Goal: Transaction & Acquisition: Purchase product/service

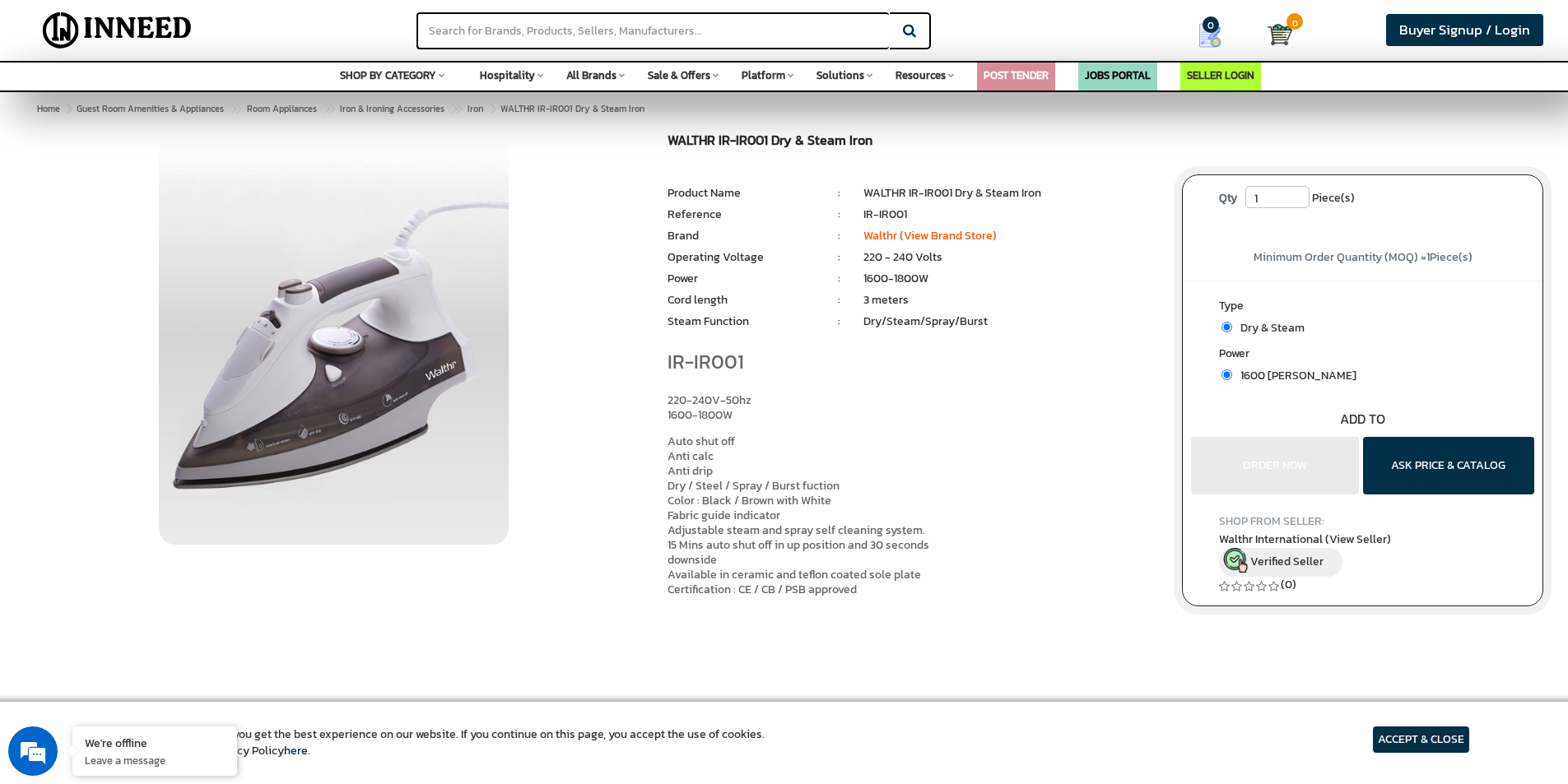
click at [535, 76] on span "Hospitality" at bounding box center [507, 75] width 55 height 16
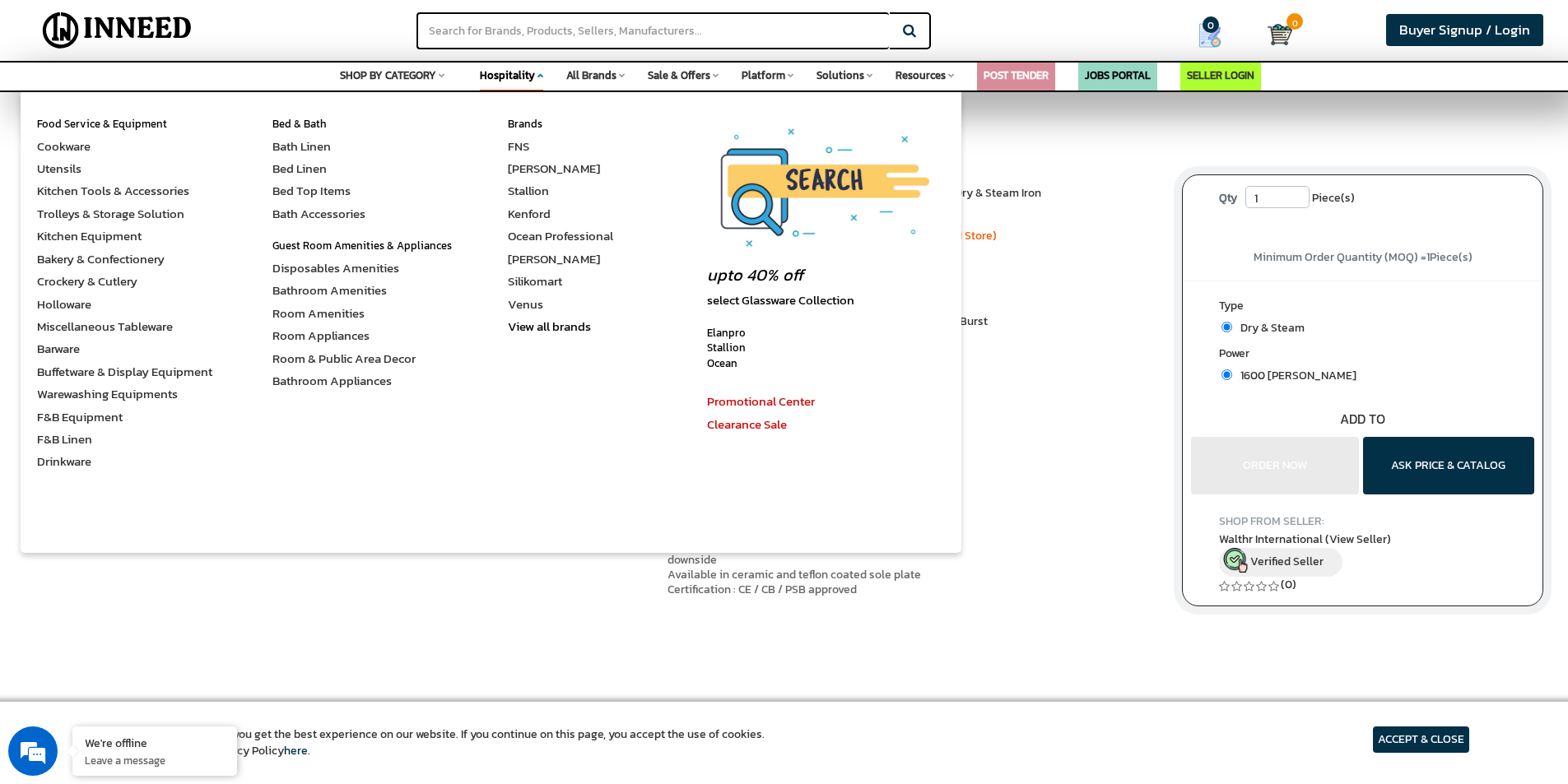
click at [532, 71] on span "Hospitality" at bounding box center [507, 75] width 55 height 16
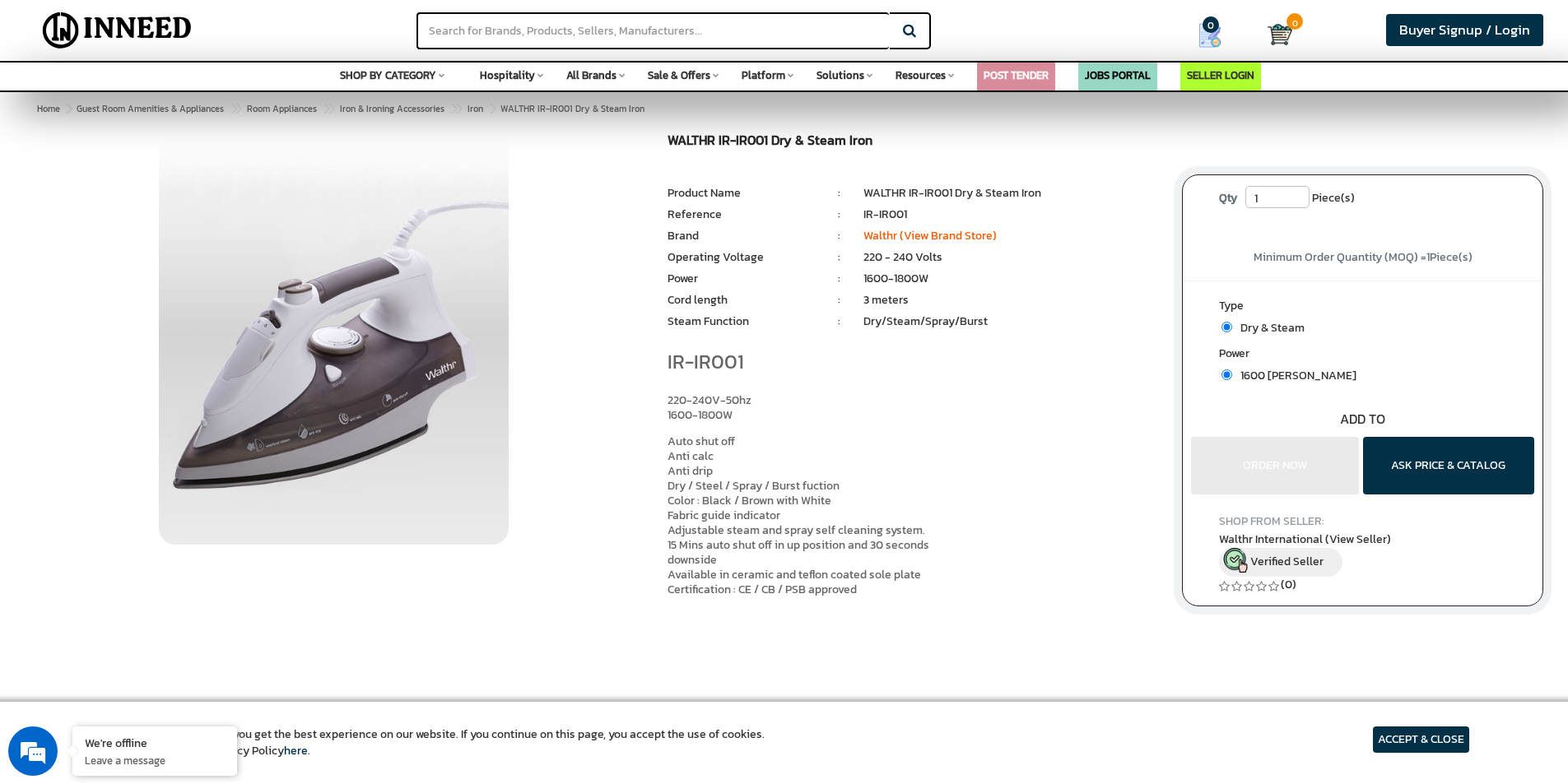
click at [529, 73] on span "Hospitality" at bounding box center [507, 75] width 55 height 16
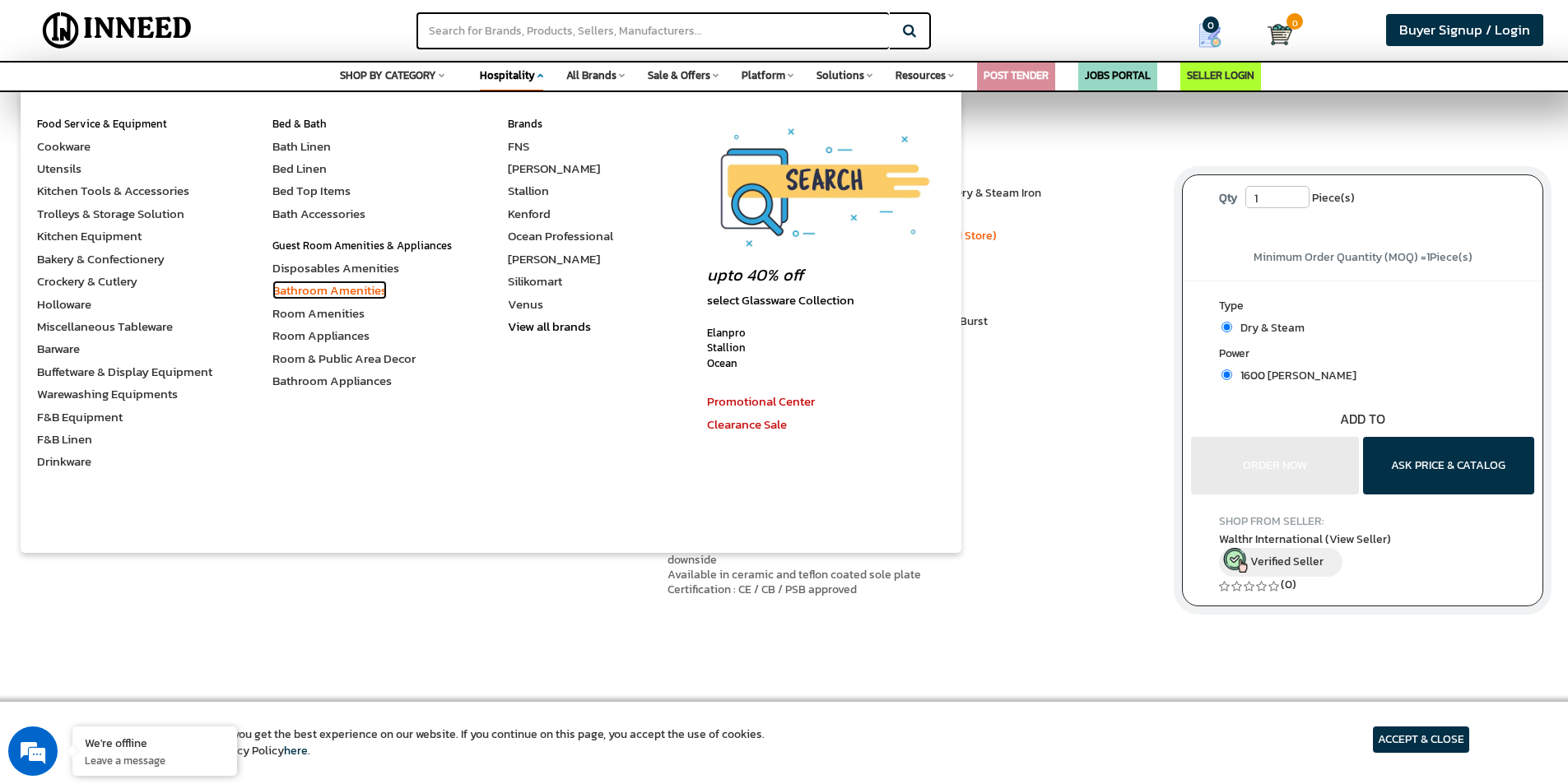
click at [326, 295] on link "Bathroom Amenities" at bounding box center [330, 290] width 115 height 19
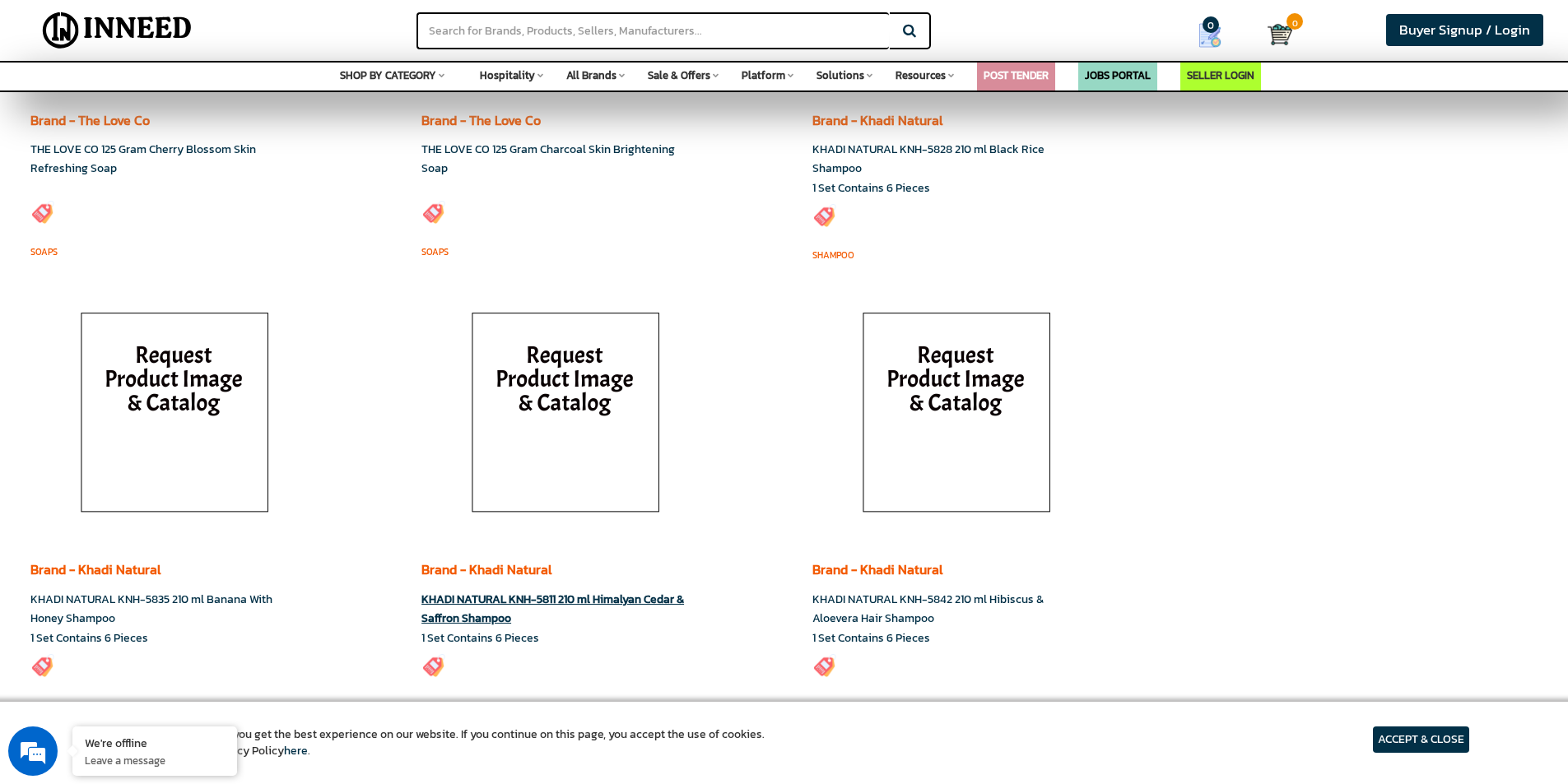
scroll to position [18101, 0]
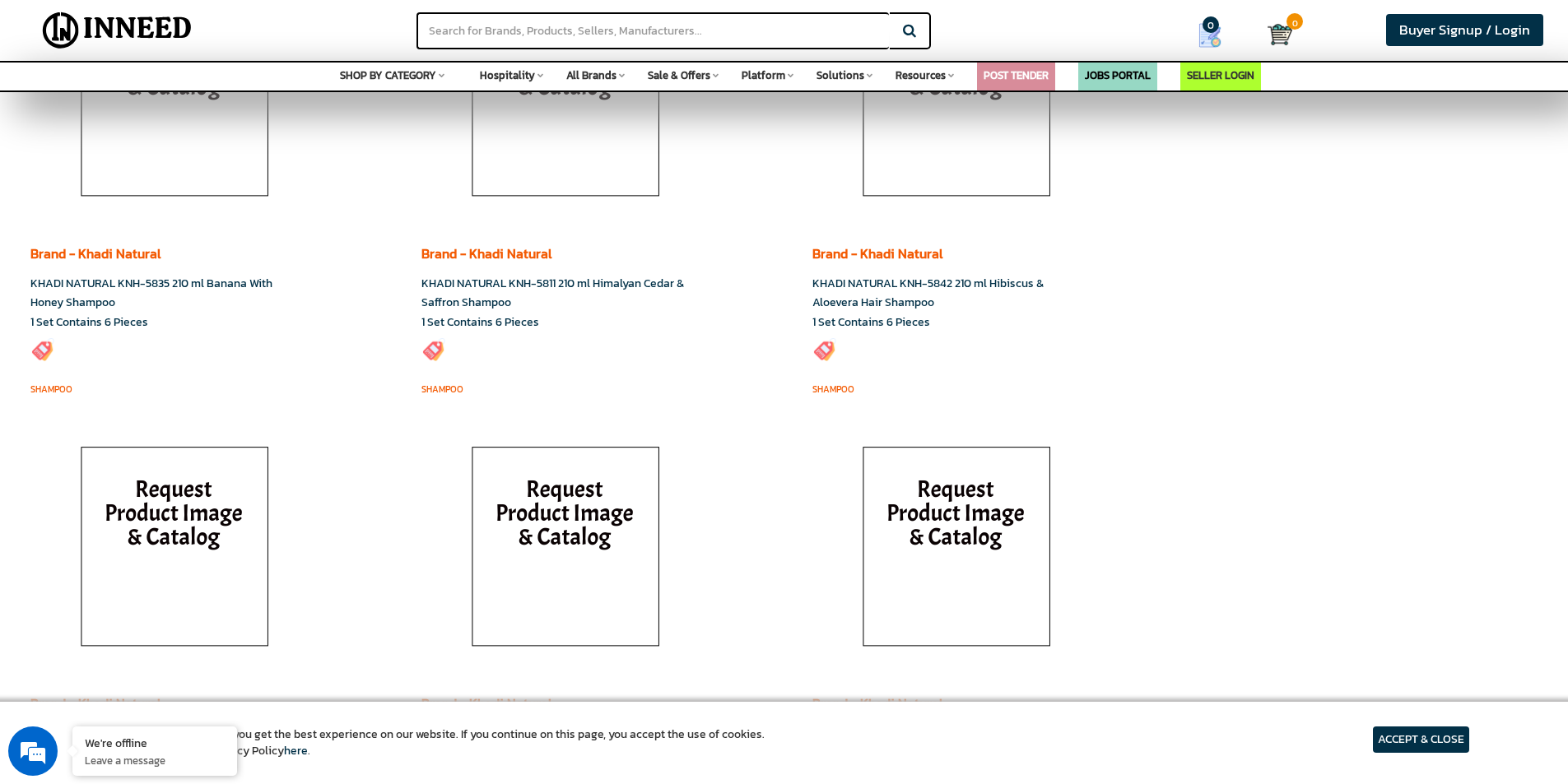
click at [1413, 743] on article "ACCEPT & CLOSE" at bounding box center [1421, 740] width 96 height 27
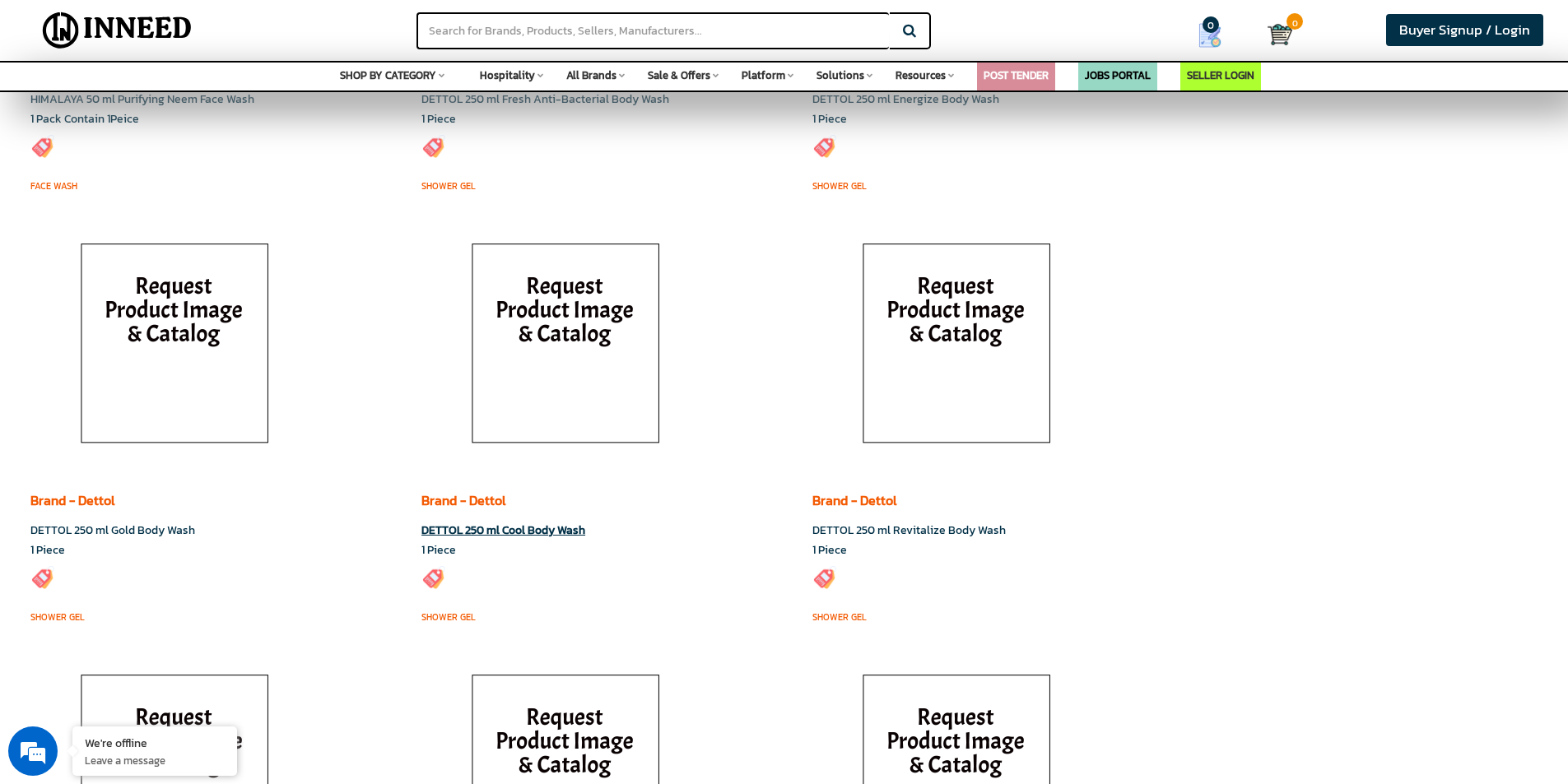
scroll to position [24490, 0]
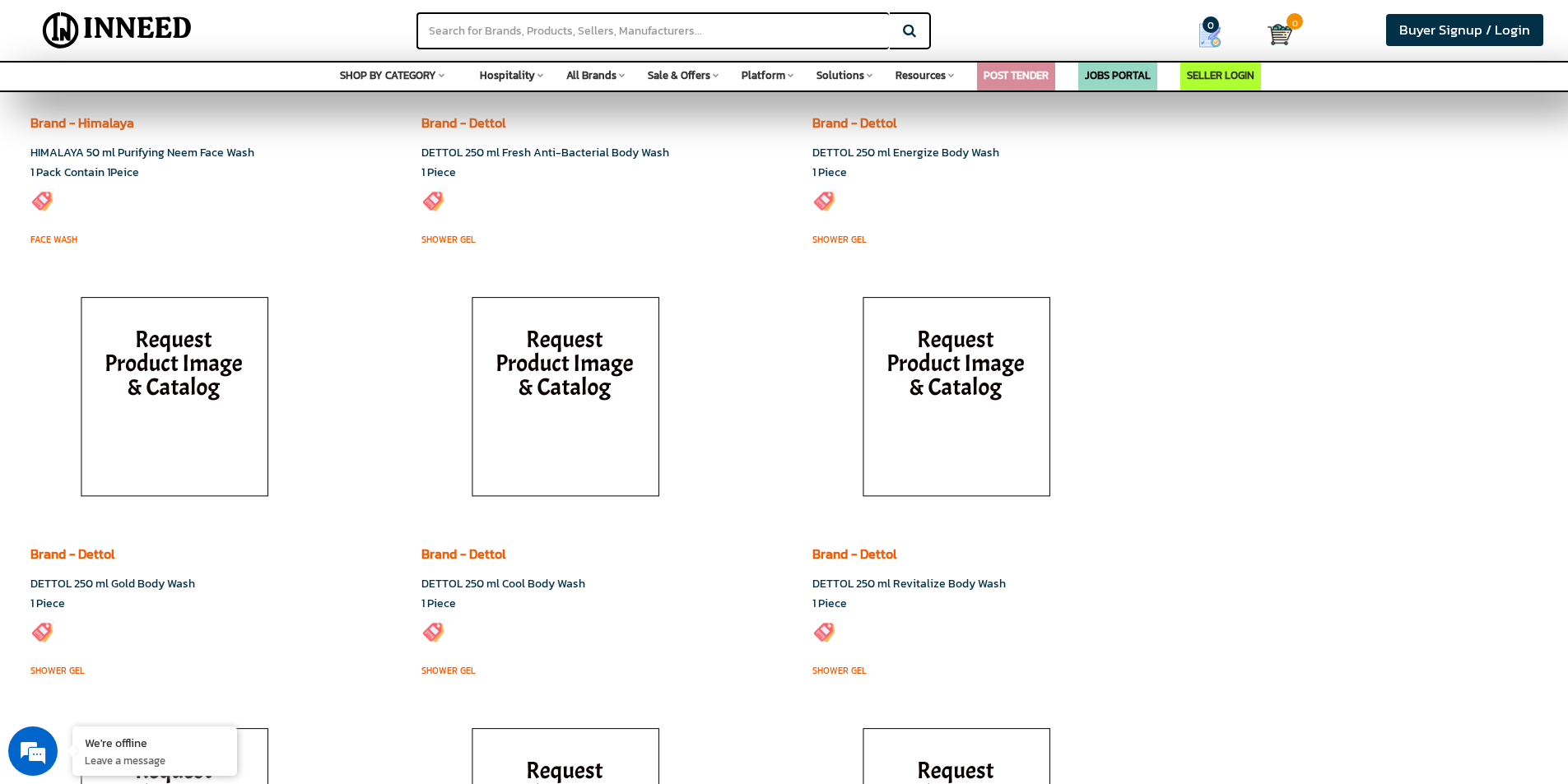
click at [616, 75] on span "All Brands" at bounding box center [591, 75] width 50 height 16
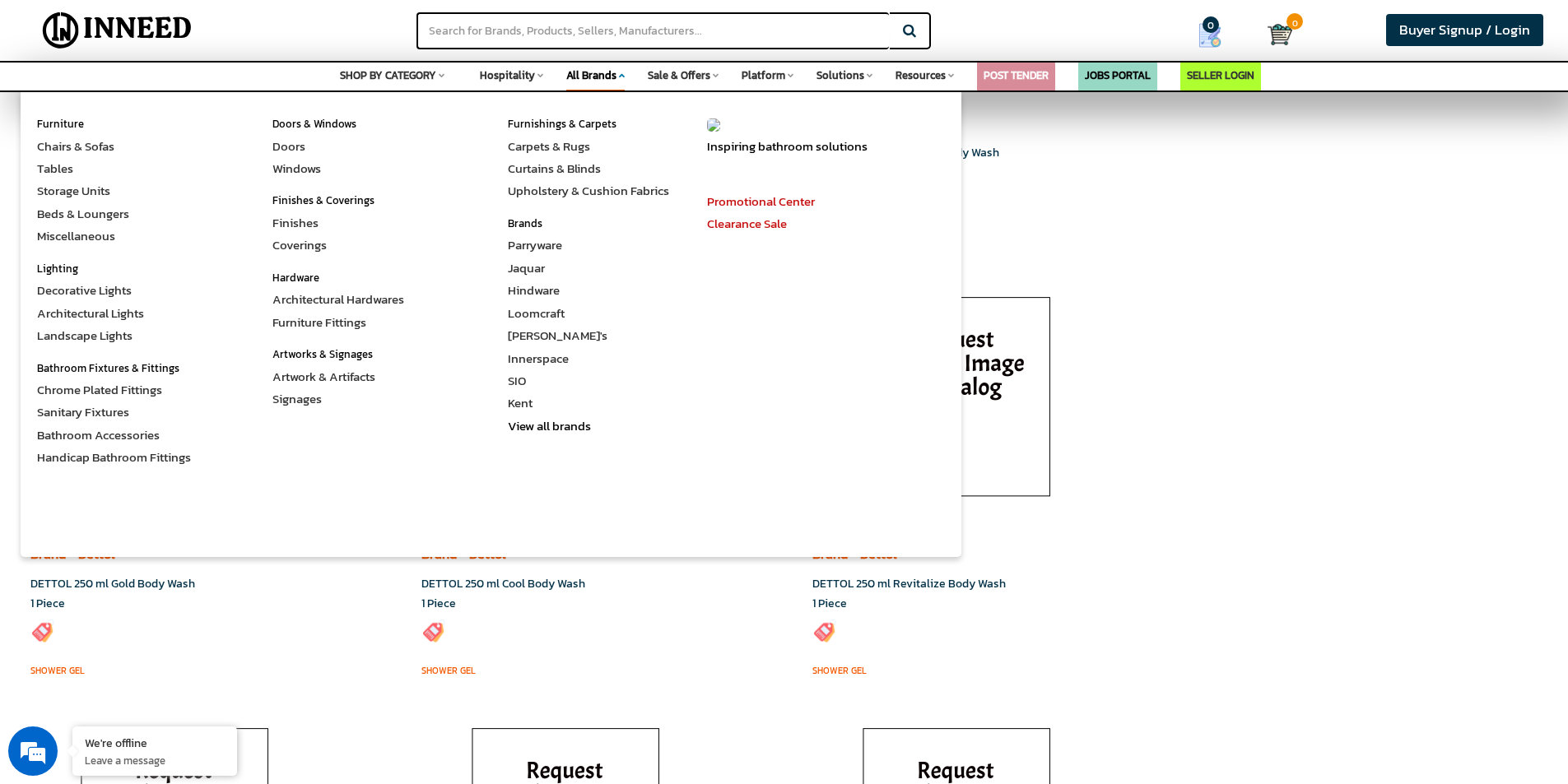
click at [859, 77] on div "Solutions Space Safety & Security Fire Fighting Safety Tools & Equipment Securi…" at bounding box center [844, 73] width 56 height 22
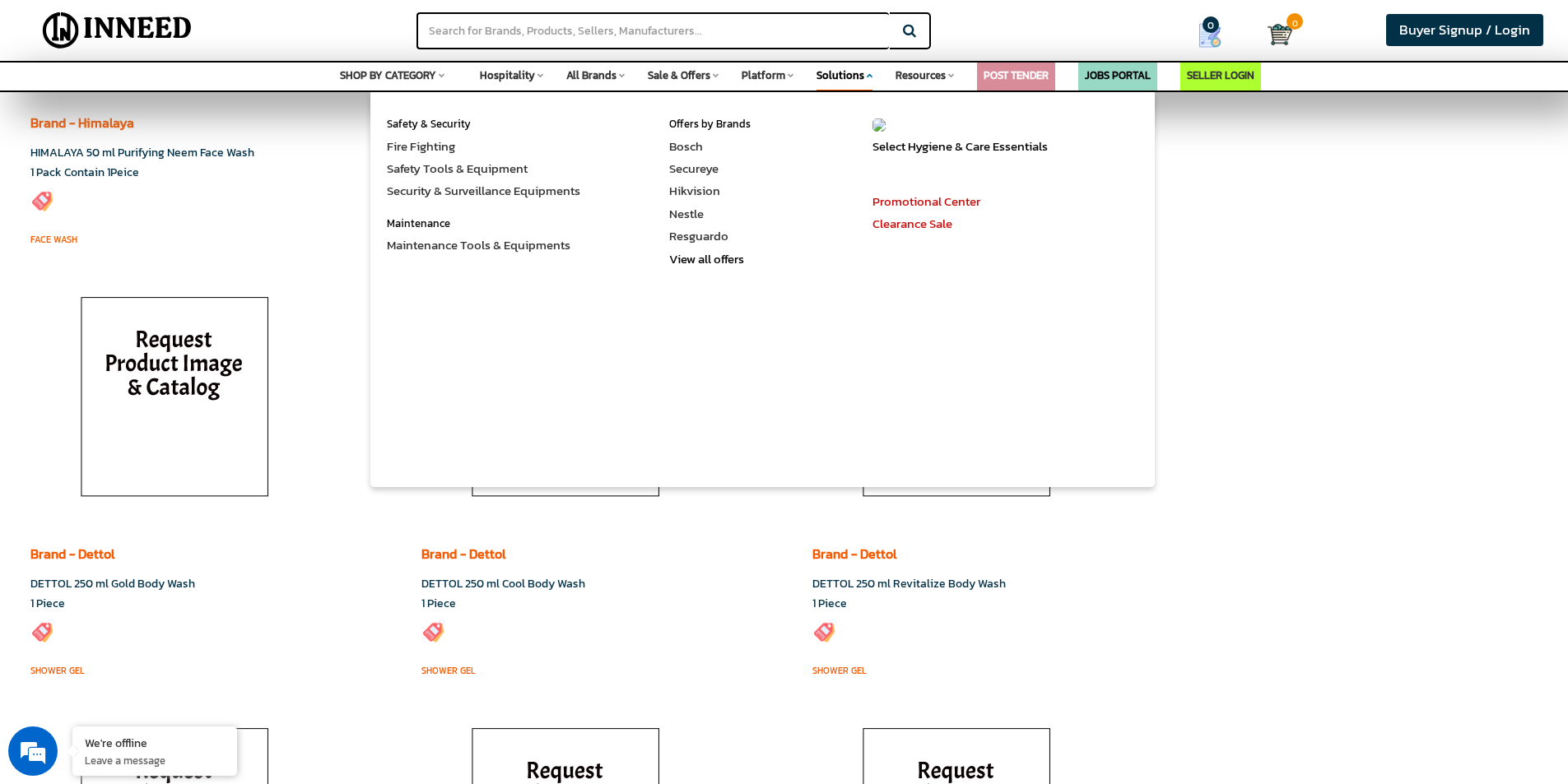
click at [534, 70] on span "Hospitality" at bounding box center [507, 75] width 55 height 16
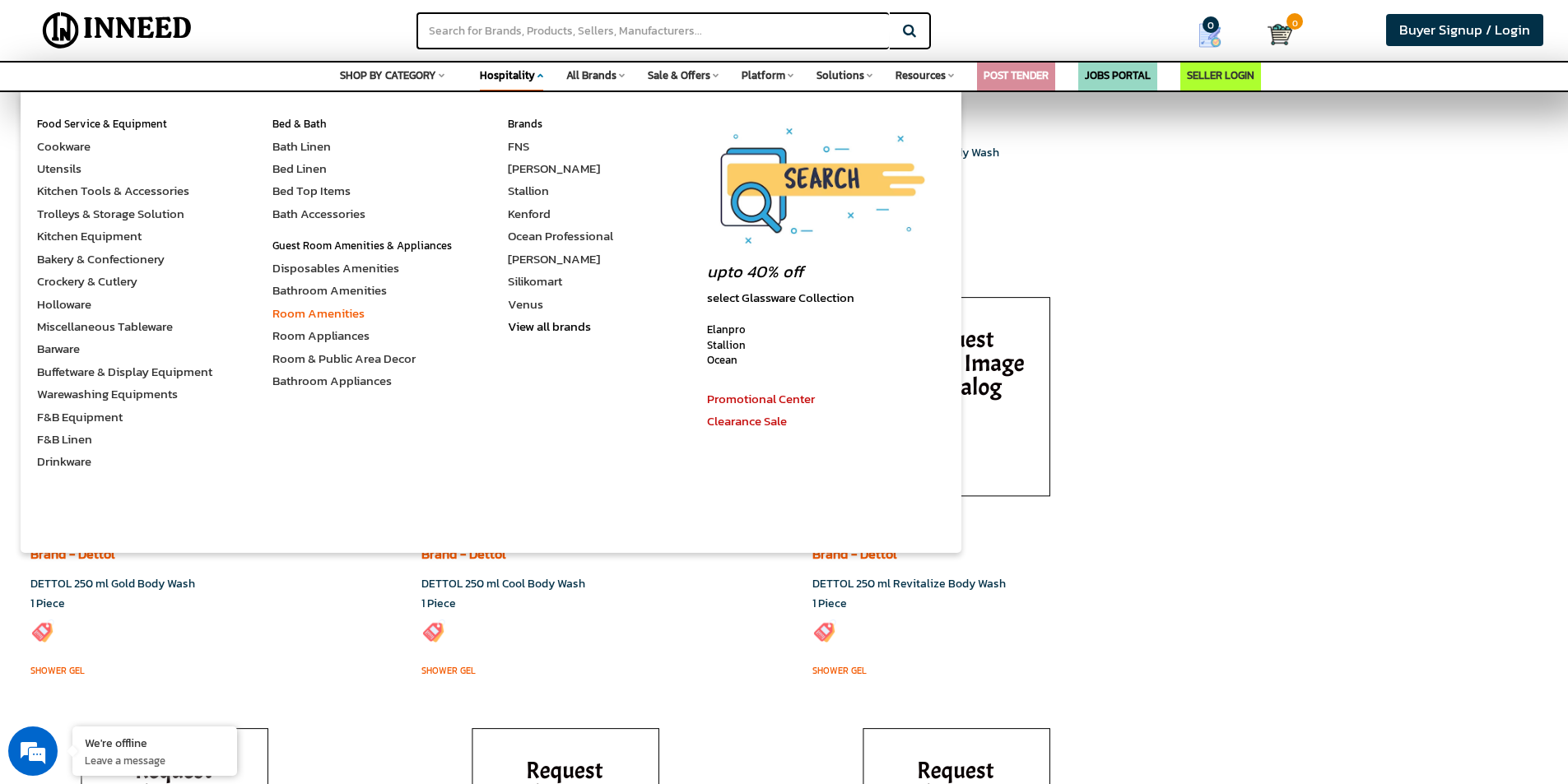
click at [330, 315] on link "Room Amenities" at bounding box center [318, 313] width 92 height 19
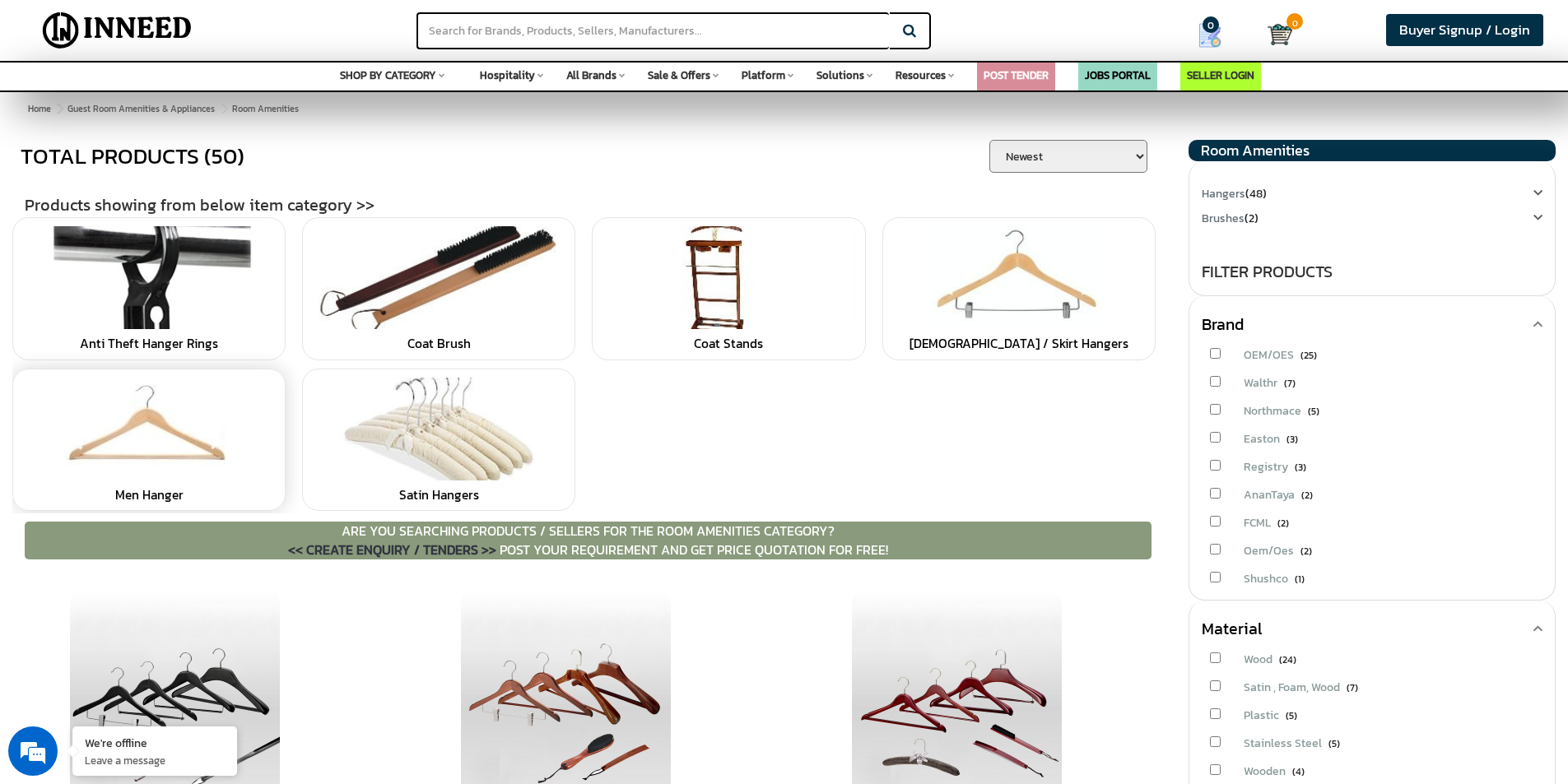
click at [132, 434] on link at bounding box center [149, 429] width 255 height 103
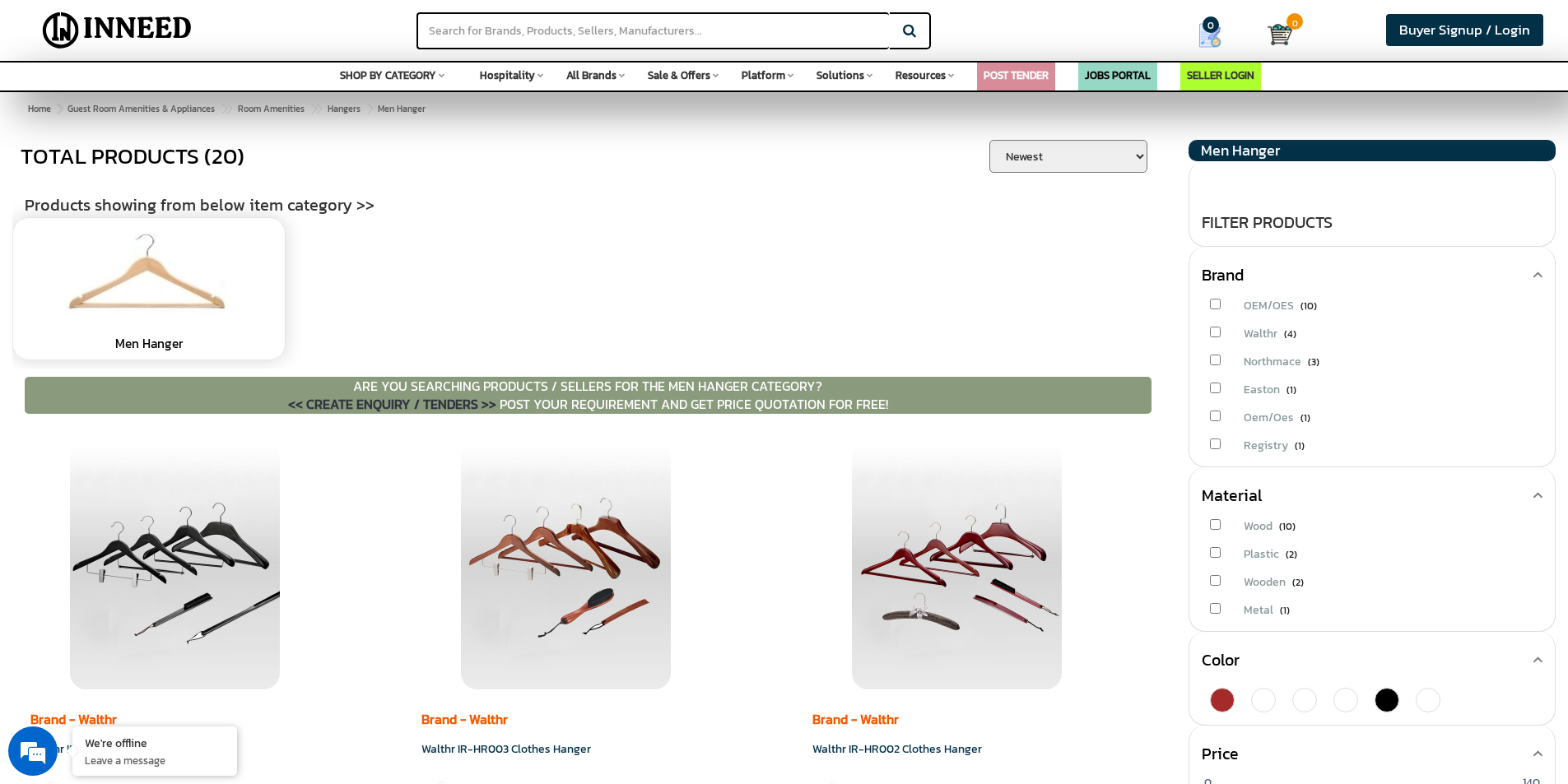
click at [163, 287] on link at bounding box center [149, 278] width 255 height 103
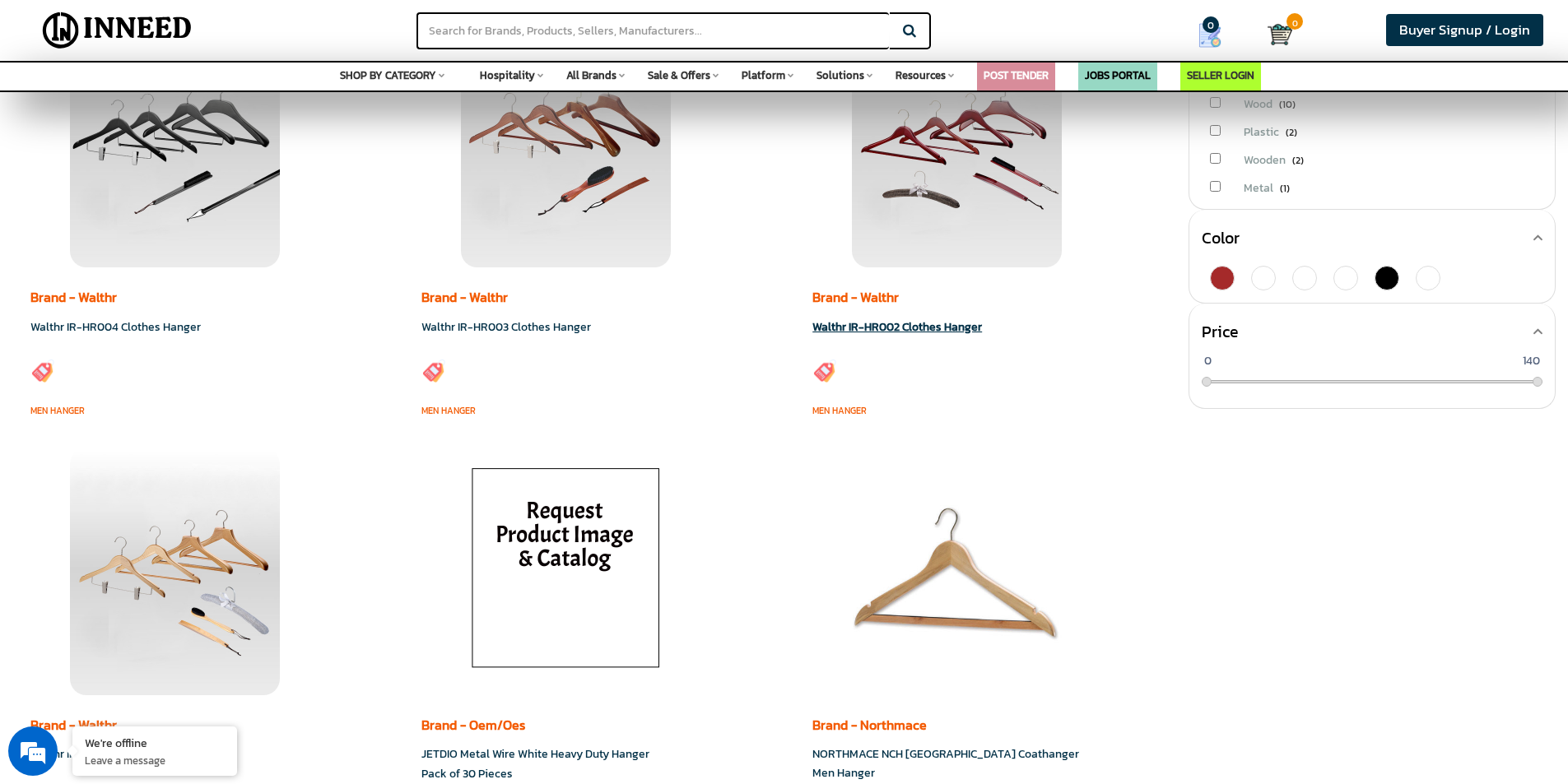
scroll to position [741, 0]
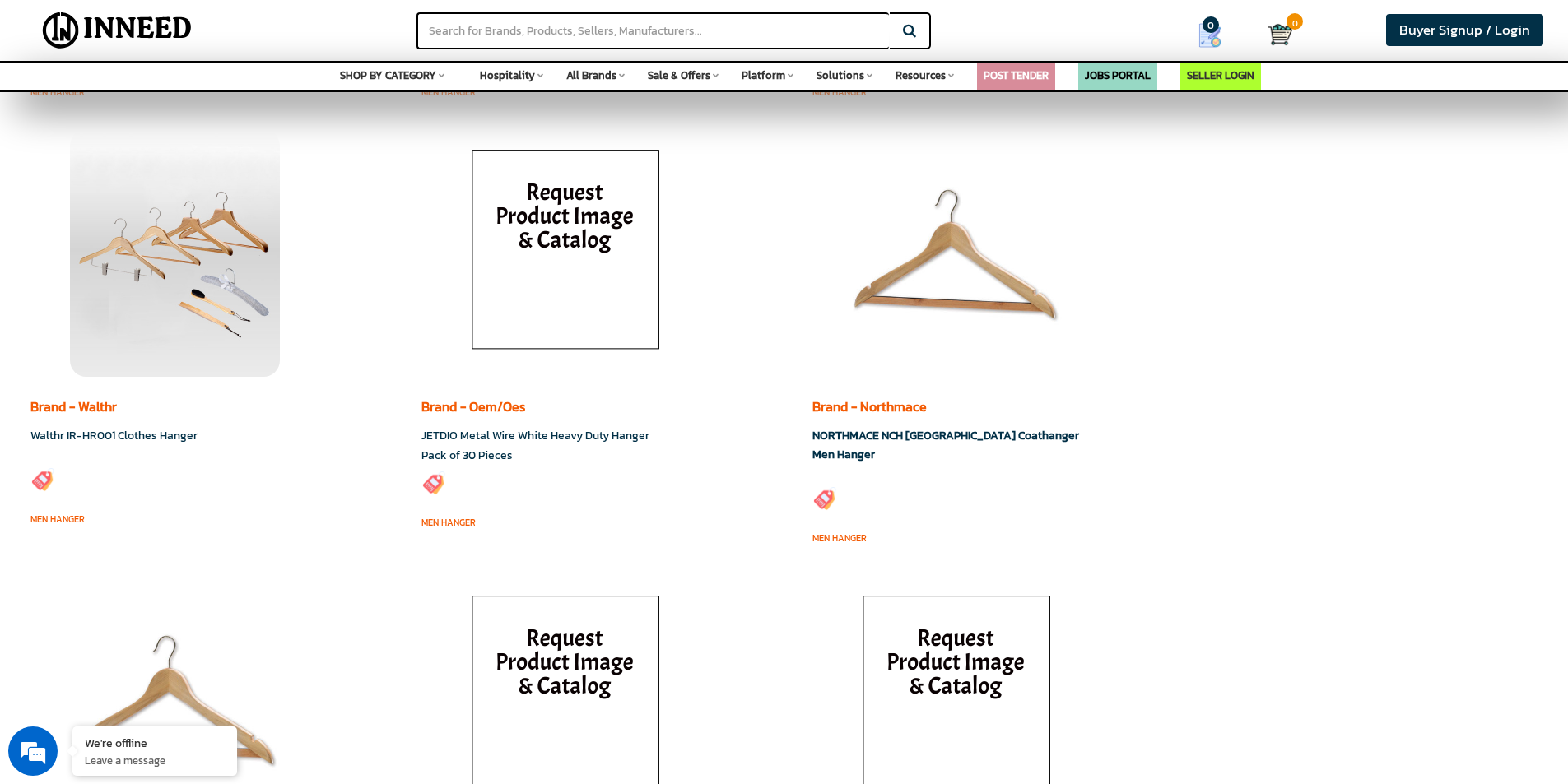
click at [839, 437] on link "NORTHMACE NCH [GEOGRAPHIC_DATA] Coathanger Men Hanger" at bounding box center [945, 446] width 266 height 37
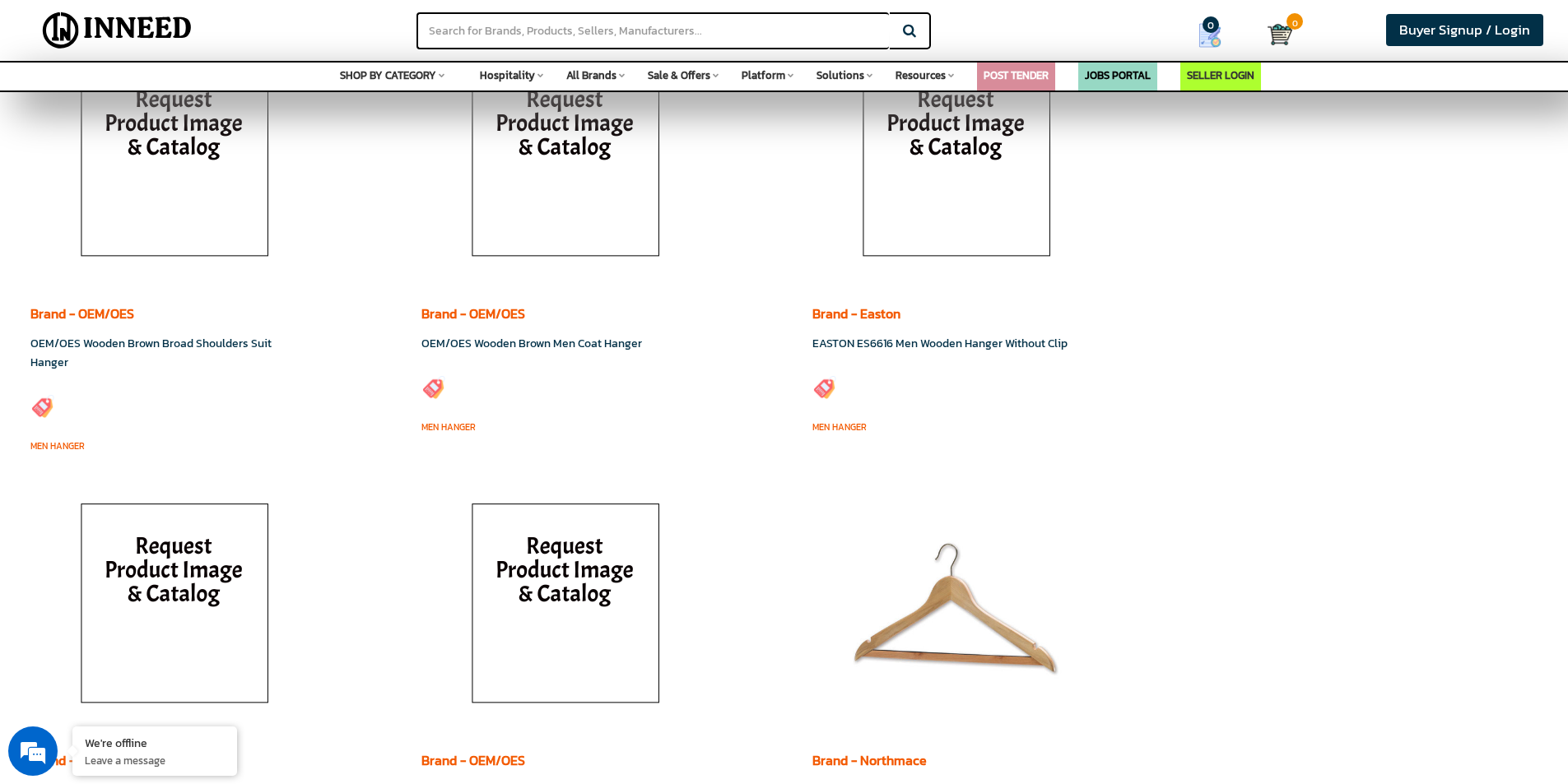
scroll to position [1728, 0]
click at [178, 580] on img at bounding box center [174, 606] width 231 height 247
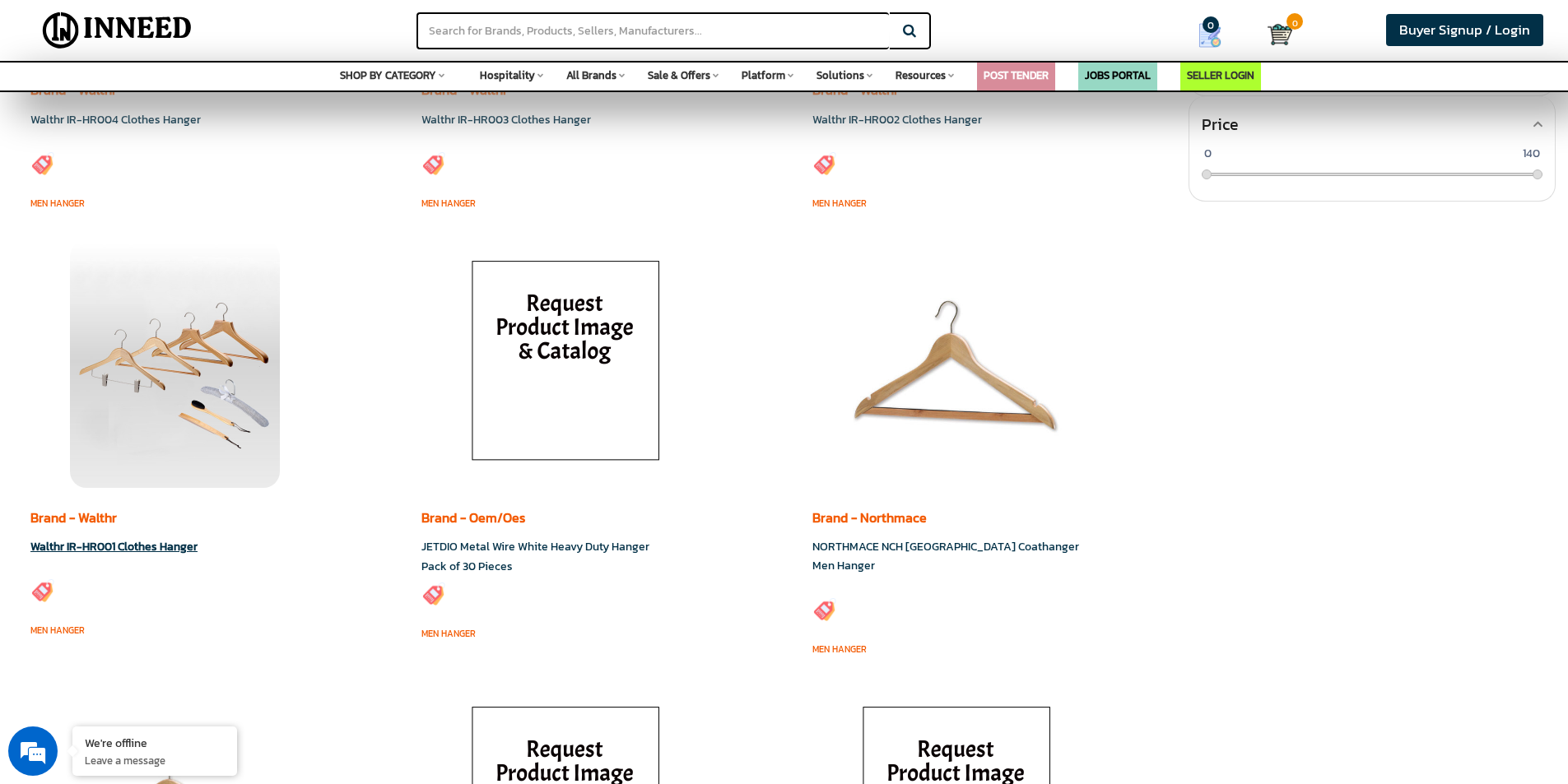
scroll to position [658, 0]
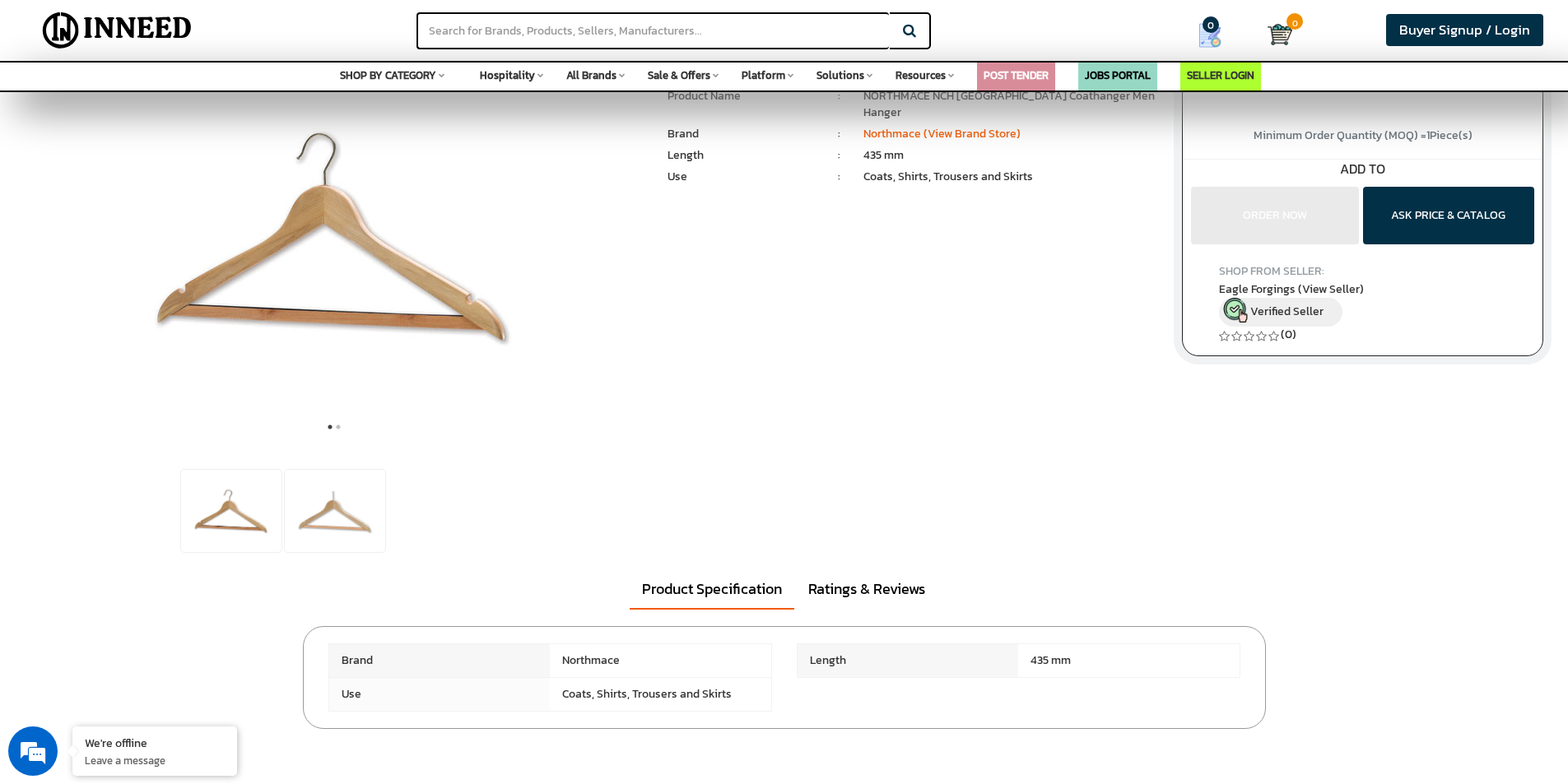
scroll to position [329, 0]
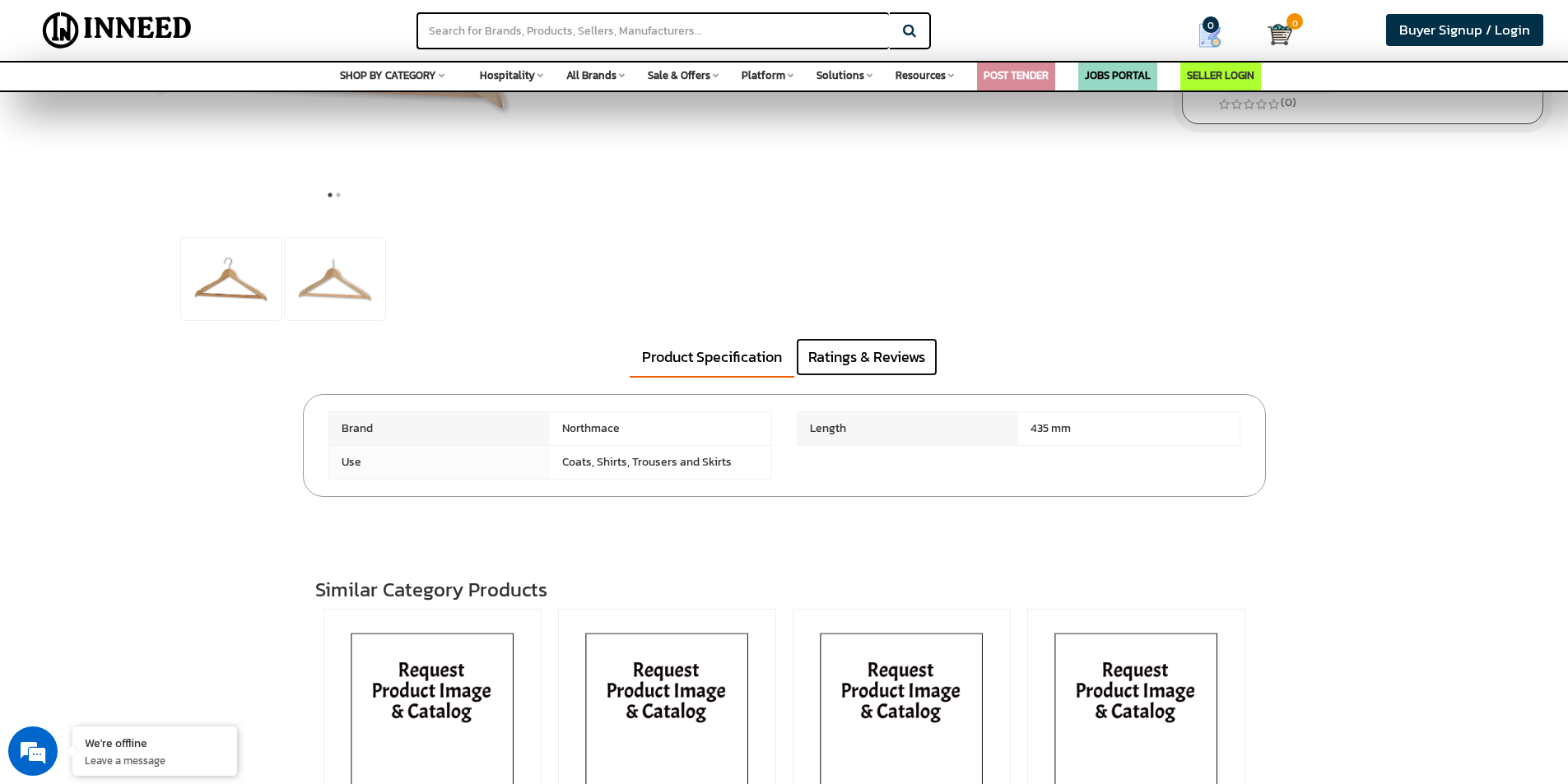
click at [840, 362] on link "Ratings & Reviews" at bounding box center [867, 358] width 142 height 38
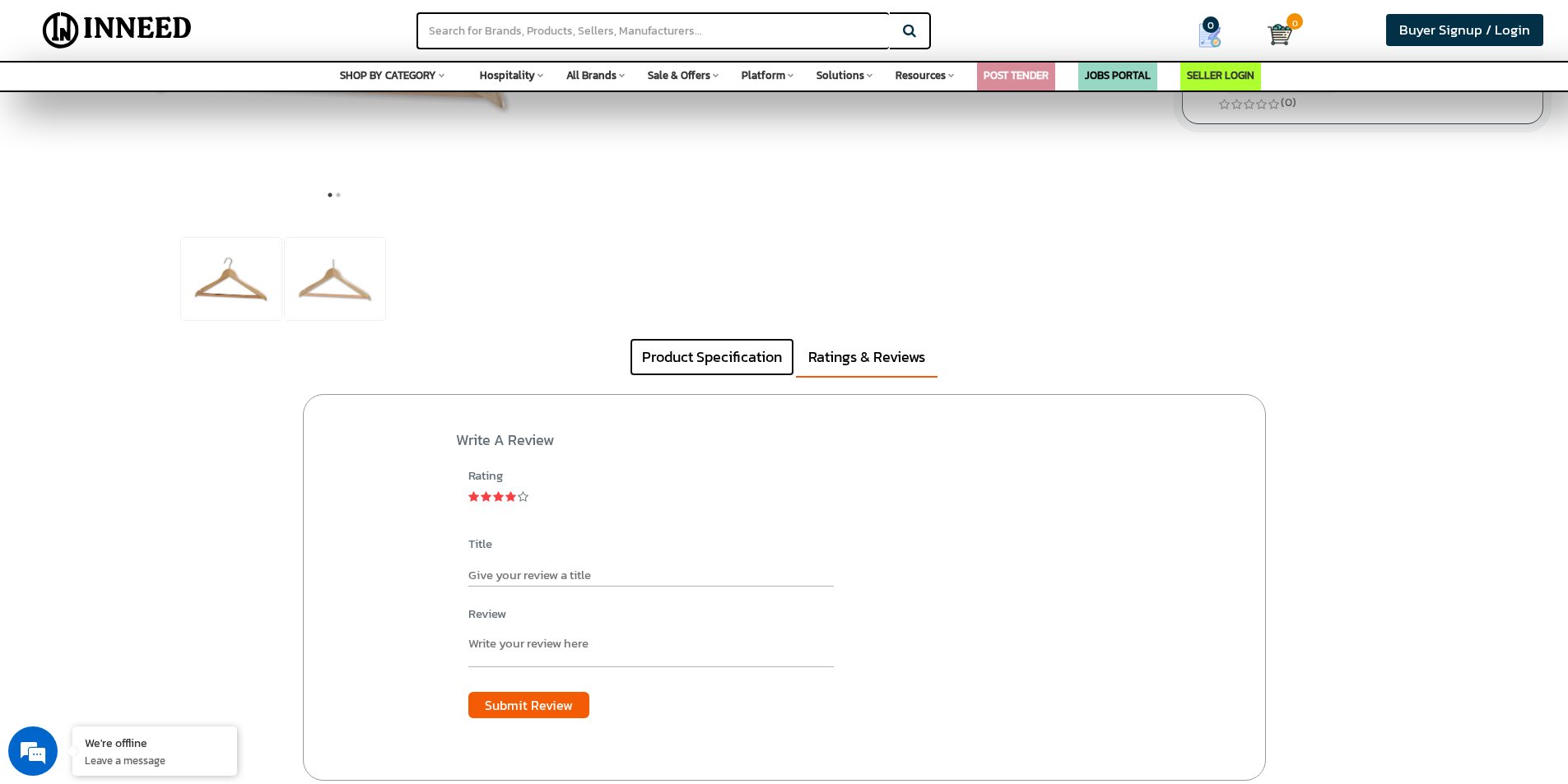
click at [678, 358] on link "Product Specification" at bounding box center [712, 358] width 164 height 38
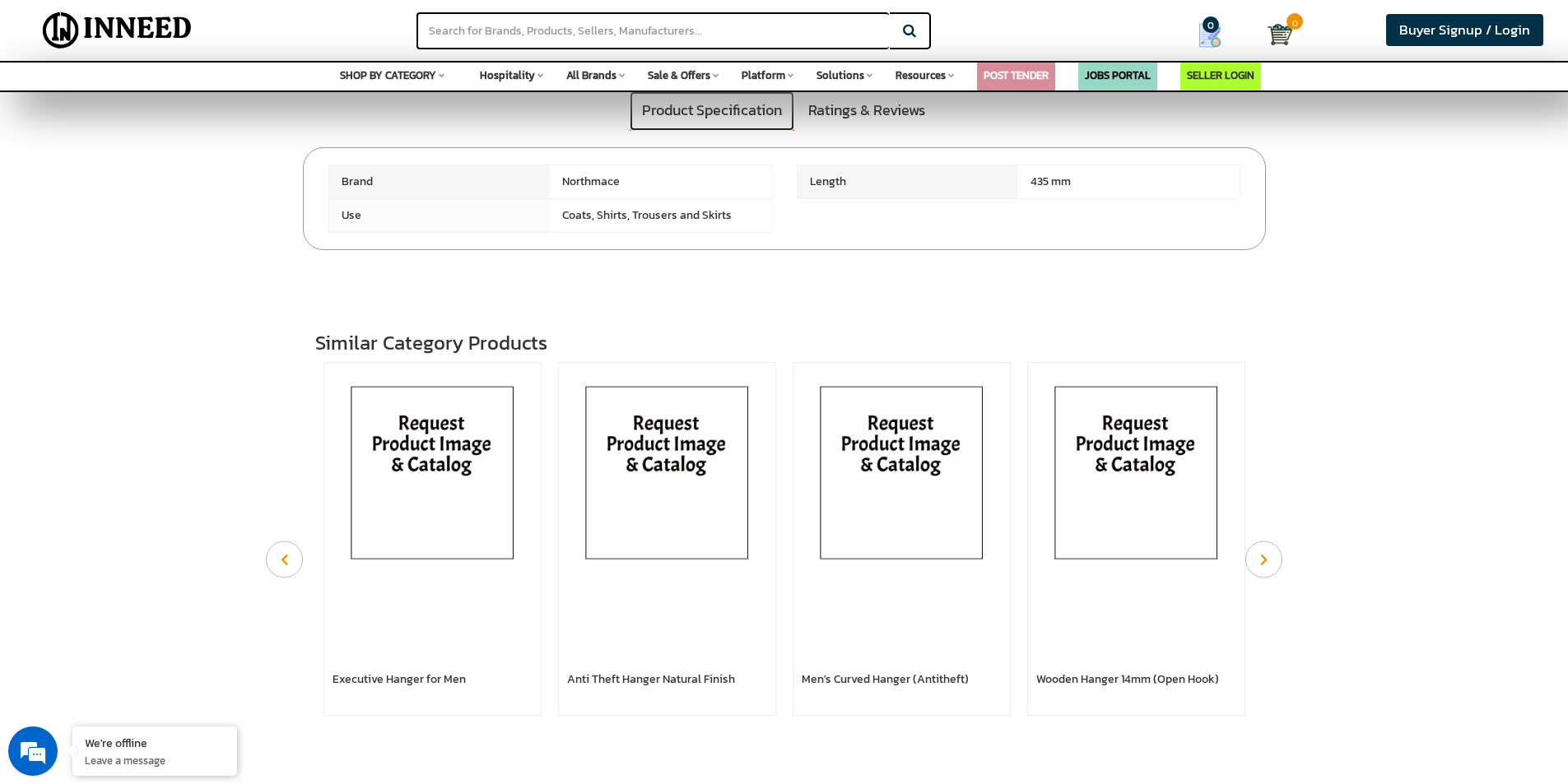
scroll to position [0, 0]
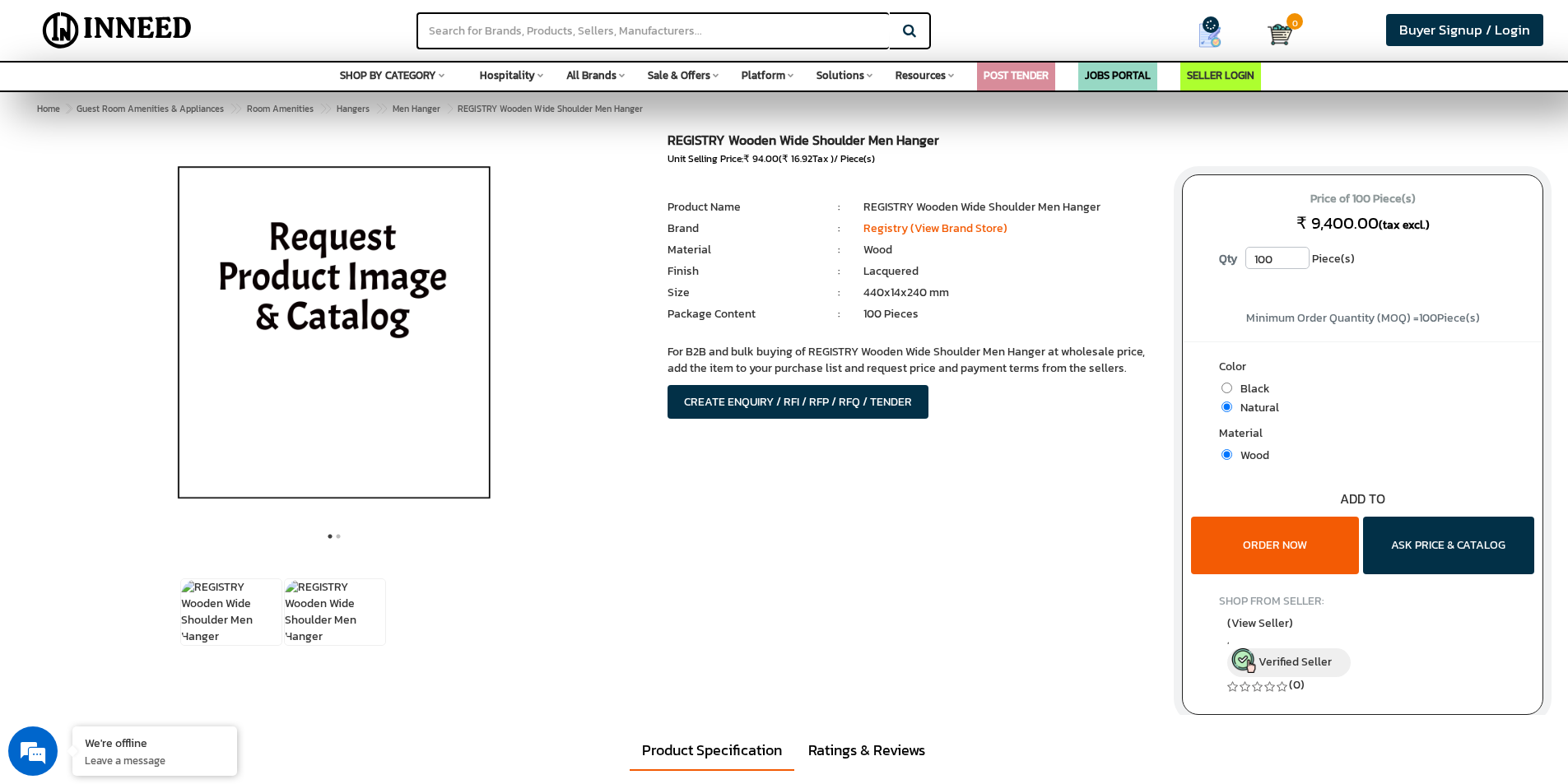
click at [324, 308] on img at bounding box center [334, 339] width 384 height 411
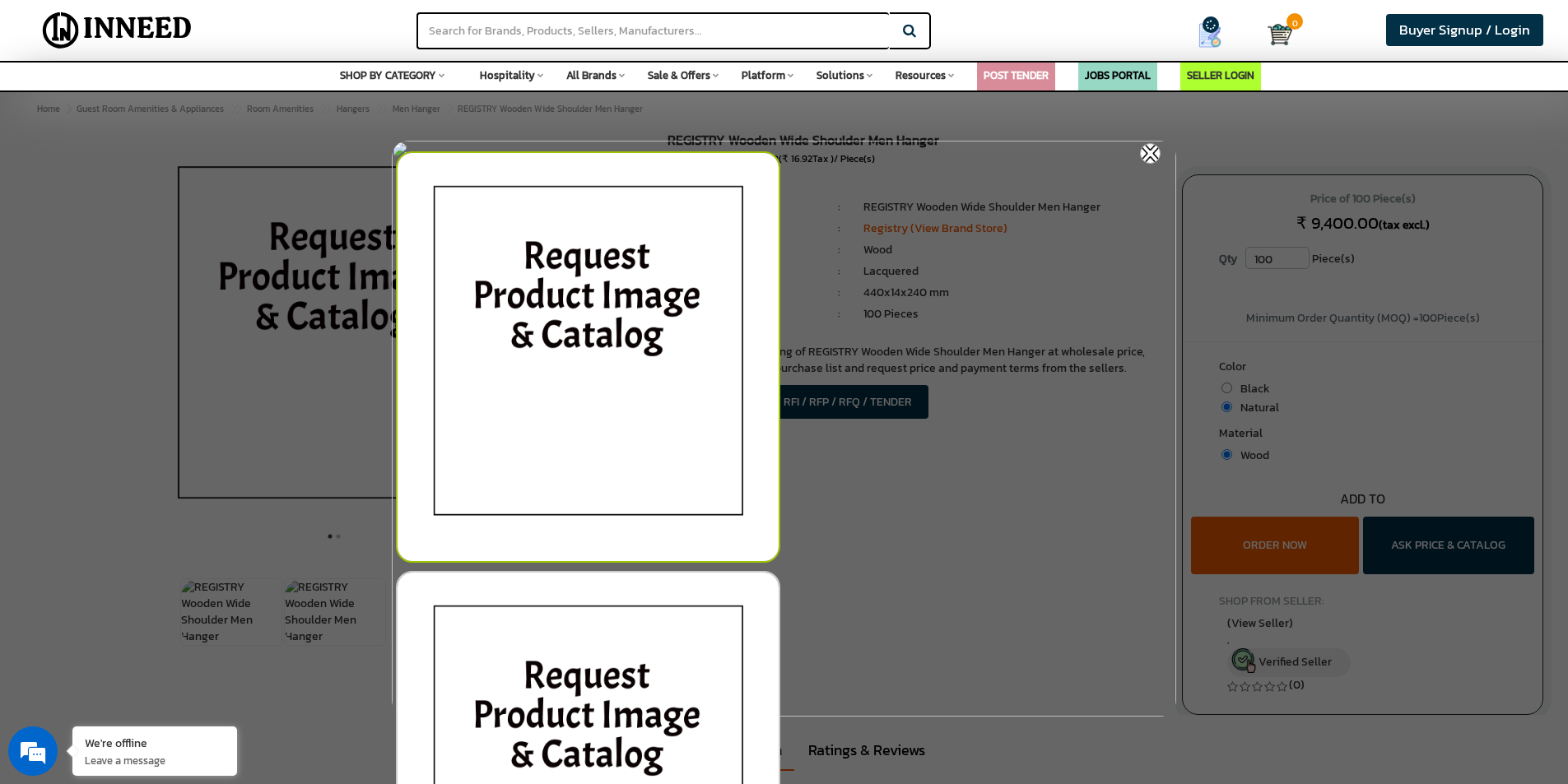
click at [493, 315] on img at bounding box center [588, 357] width 384 height 411
click at [1150, 155] on img at bounding box center [1150, 153] width 21 height 21
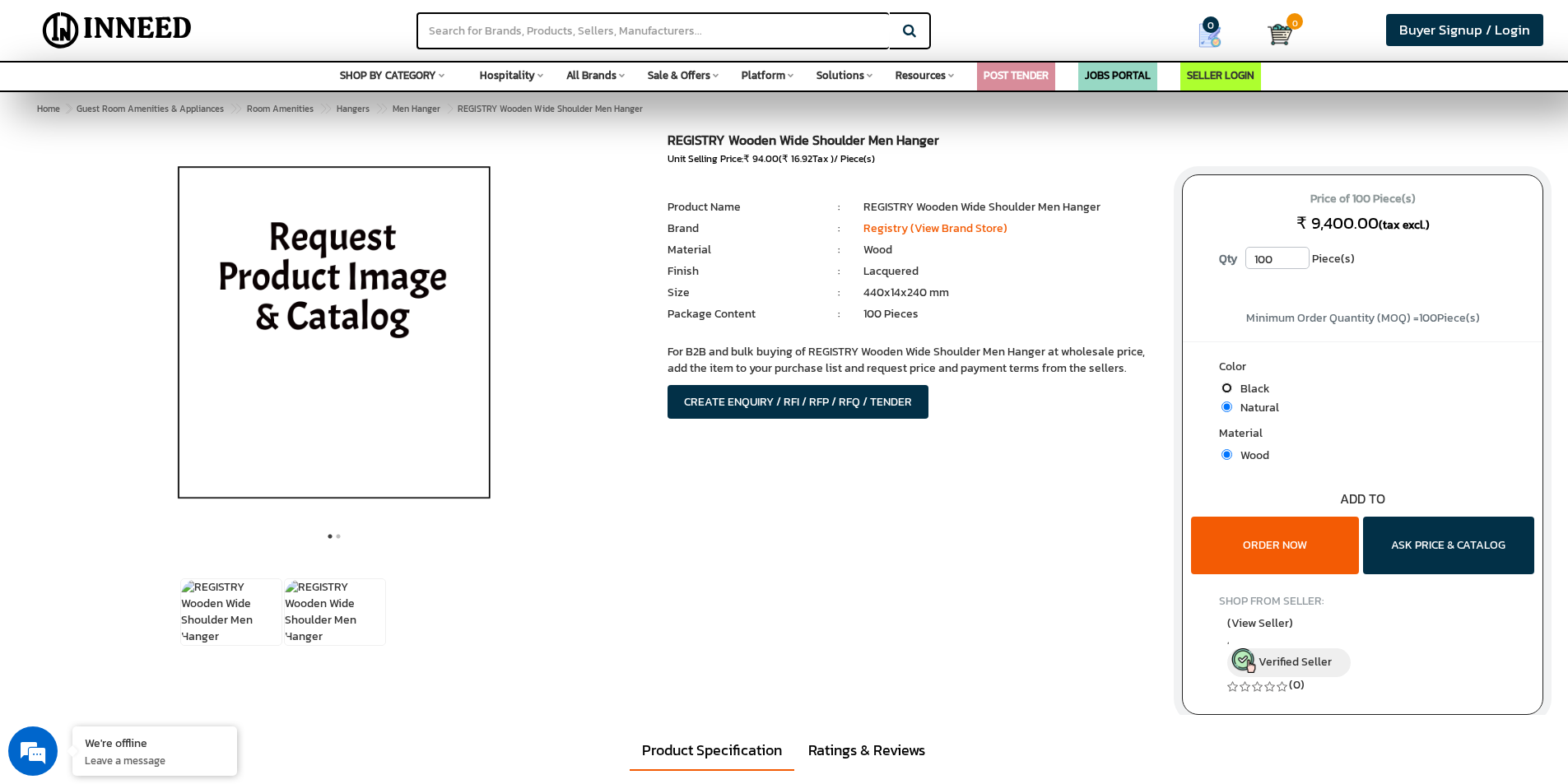
click at [1229, 385] on input "radio" at bounding box center [1227, 387] width 11 height 11
radio input "true"
